Goal: Check status: Check status

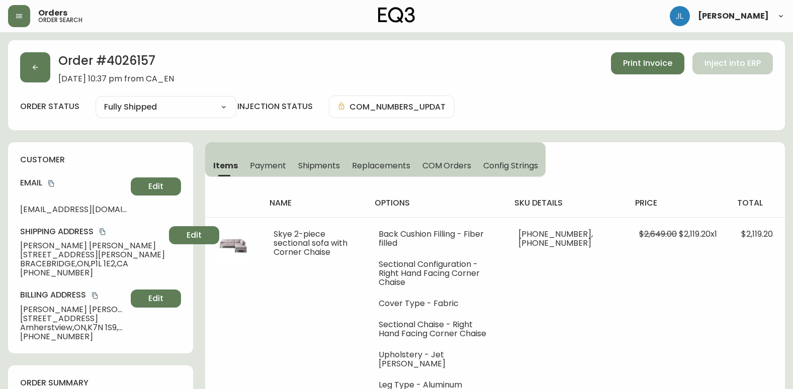
select select "FULLY_SHIPPED"
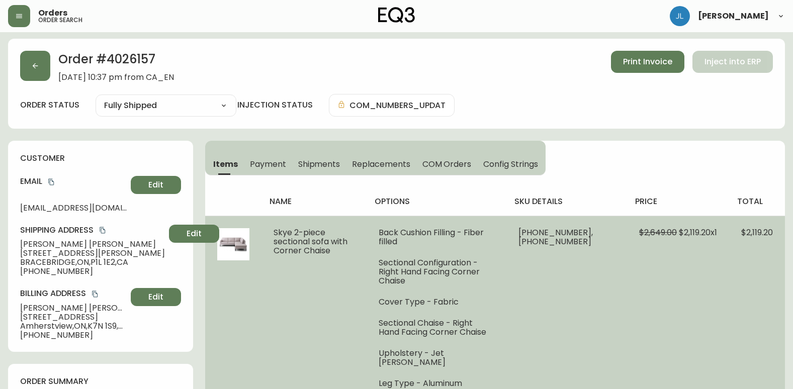
scroll to position [0, 0]
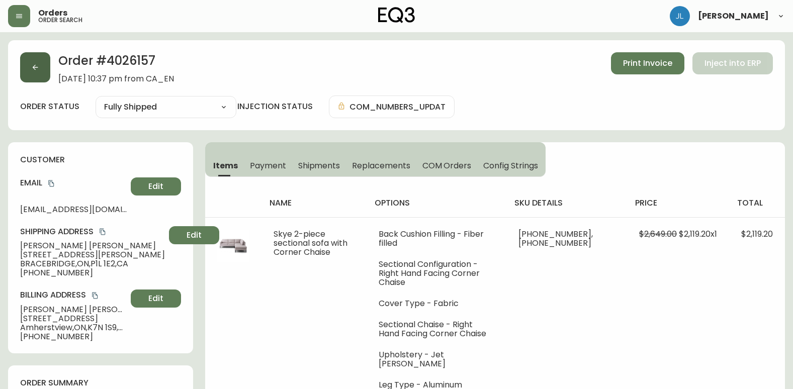
click at [43, 69] on button "button" at bounding box center [35, 67] width 30 height 30
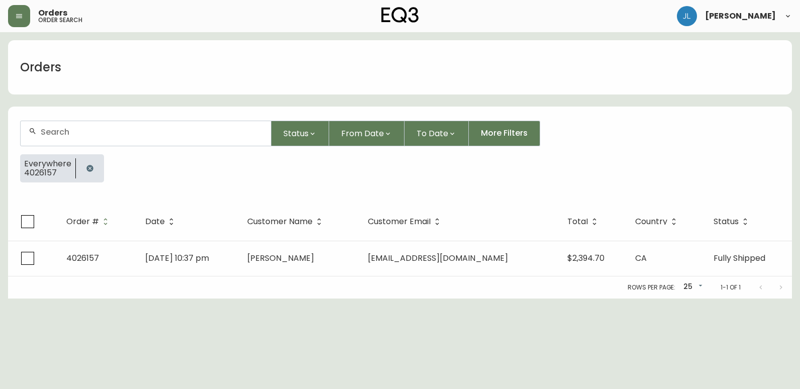
click at [88, 166] on icon "button" at bounding box center [89, 168] width 7 height 7
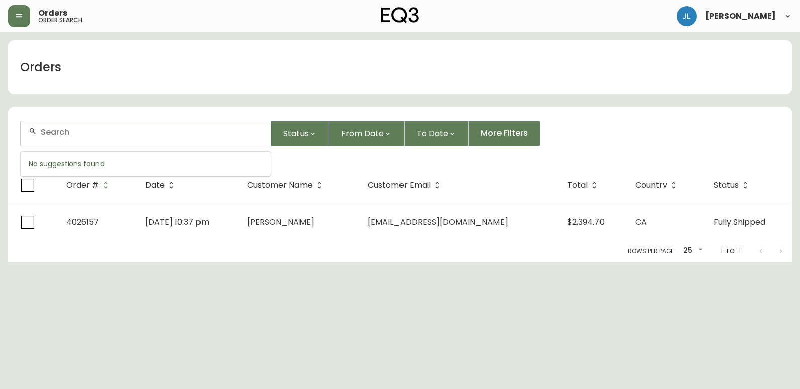
click at [104, 134] on input "text" at bounding box center [152, 132] width 222 height 10
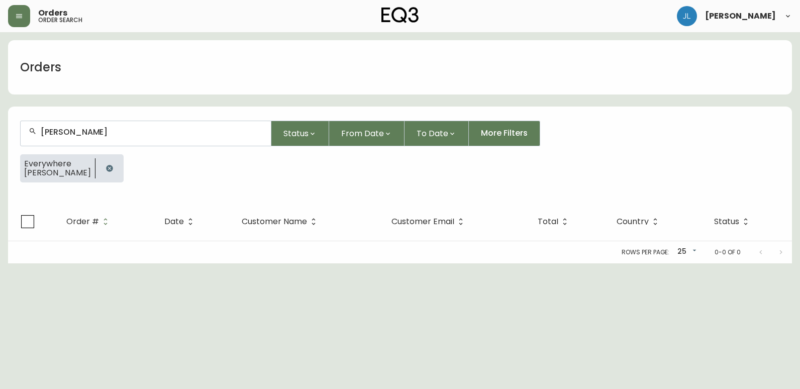
type input "[PERSON_NAME]"
click at [112, 165] on icon "button" at bounding box center [110, 168] width 8 height 8
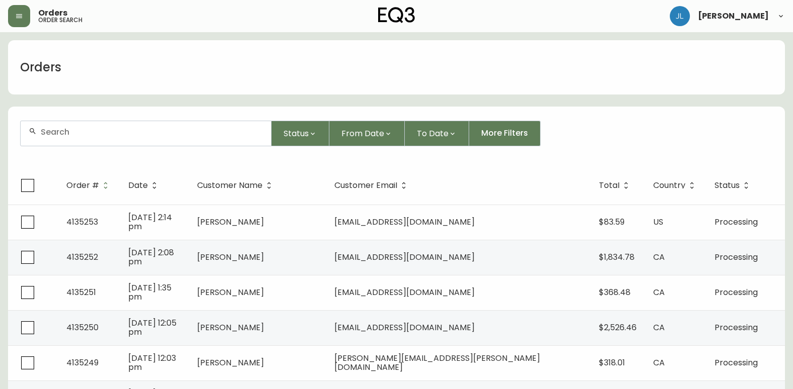
click at [55, 137] on div at bounding box center [146, 133] width 250 height 25
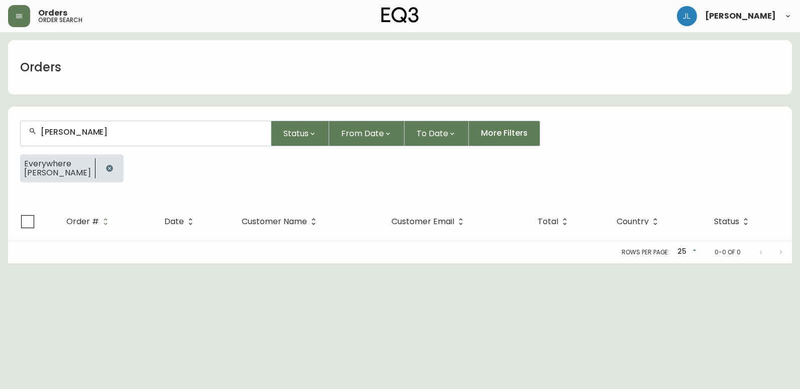
type input "[PERSON_NAME]"
click at [106, 167] on icon "button" at bounding box center [109, 168] width 7 height 7
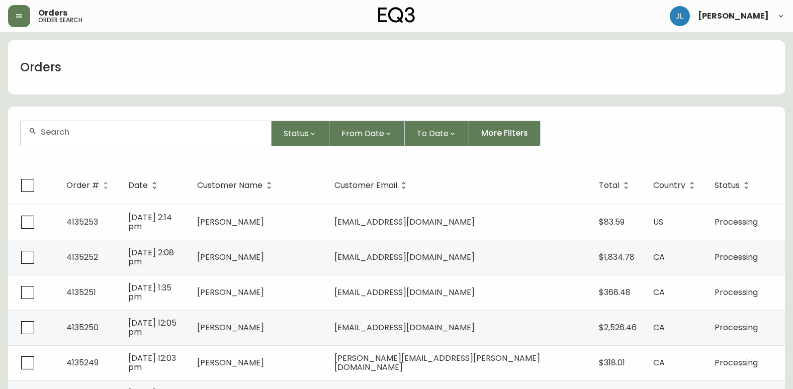
click at [118, 129] on input "text" at bounding box center [152, 132] width 222 height 10
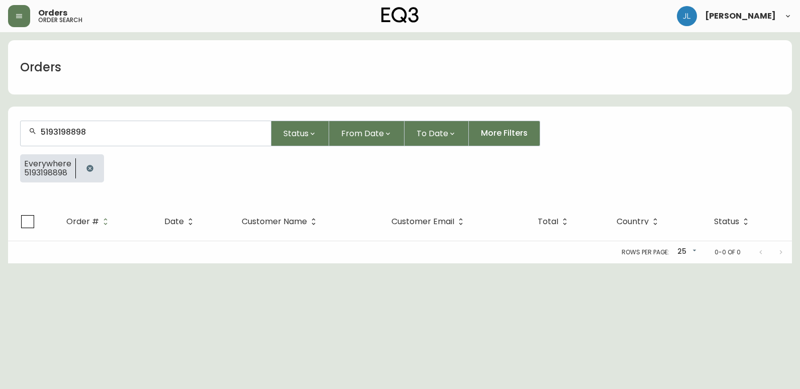
type input "5193198898"
click at [93, 164] on button "button" at bounding box center [90, 168] width 20 height 20
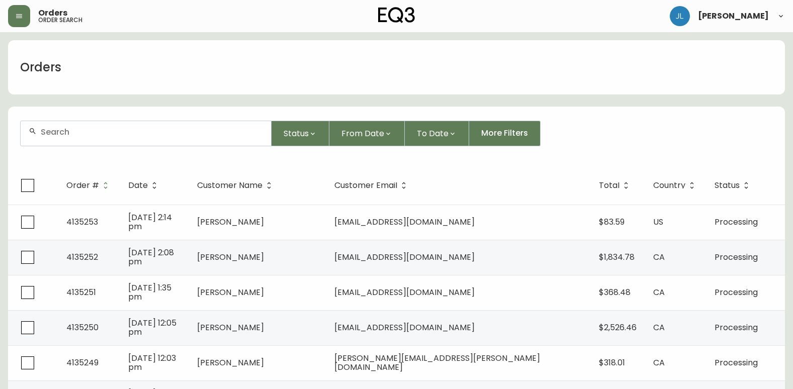
click at [219, 61] on div "Orders" at bounding box center [396, 67] width 777 height 54
